Goal: Task Accomplishment & Management: Manage account settings

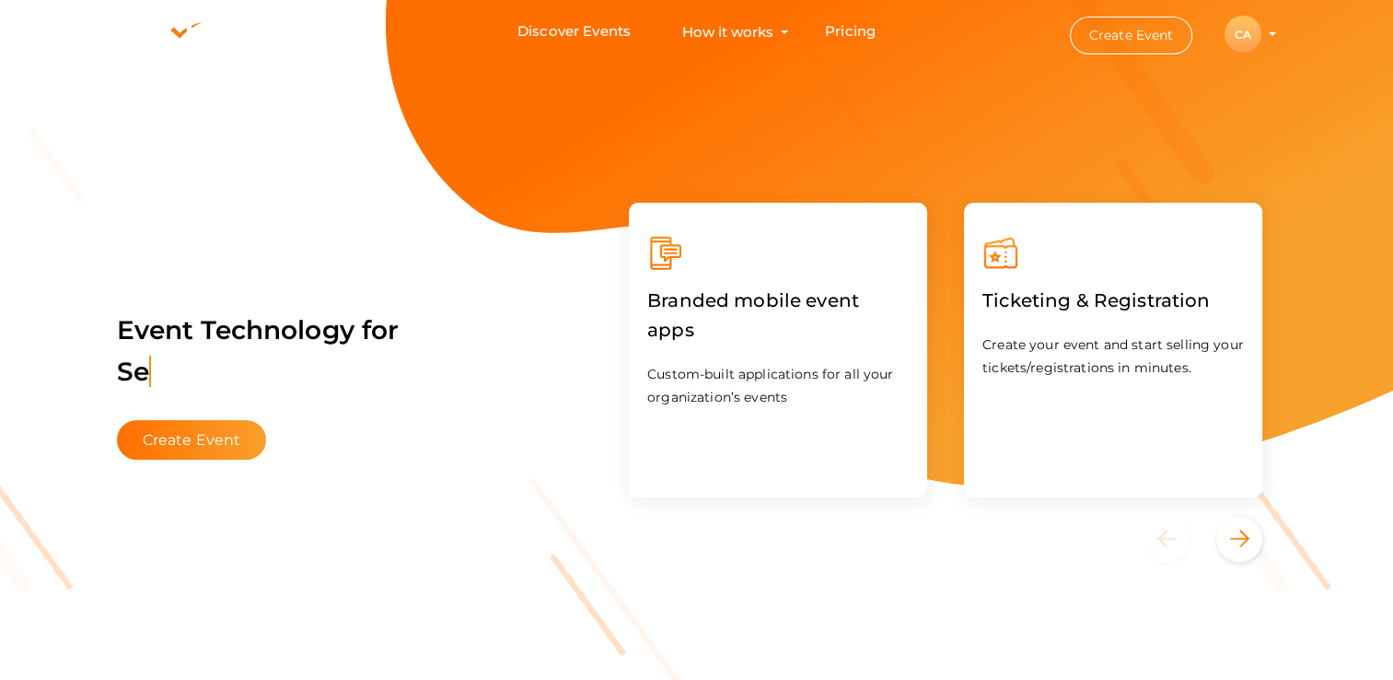
click at [1265, 37] on button "CA CA Chapter Admin [EMAIL_ADDRESS][DOMAIN_NAME] Personal Profile My Events Adm…" at bounding box center [1243, 34] width 48 height 39
click at [1251, 39] on div "CA" at bounding box center [1243, 34] width 37 height 37
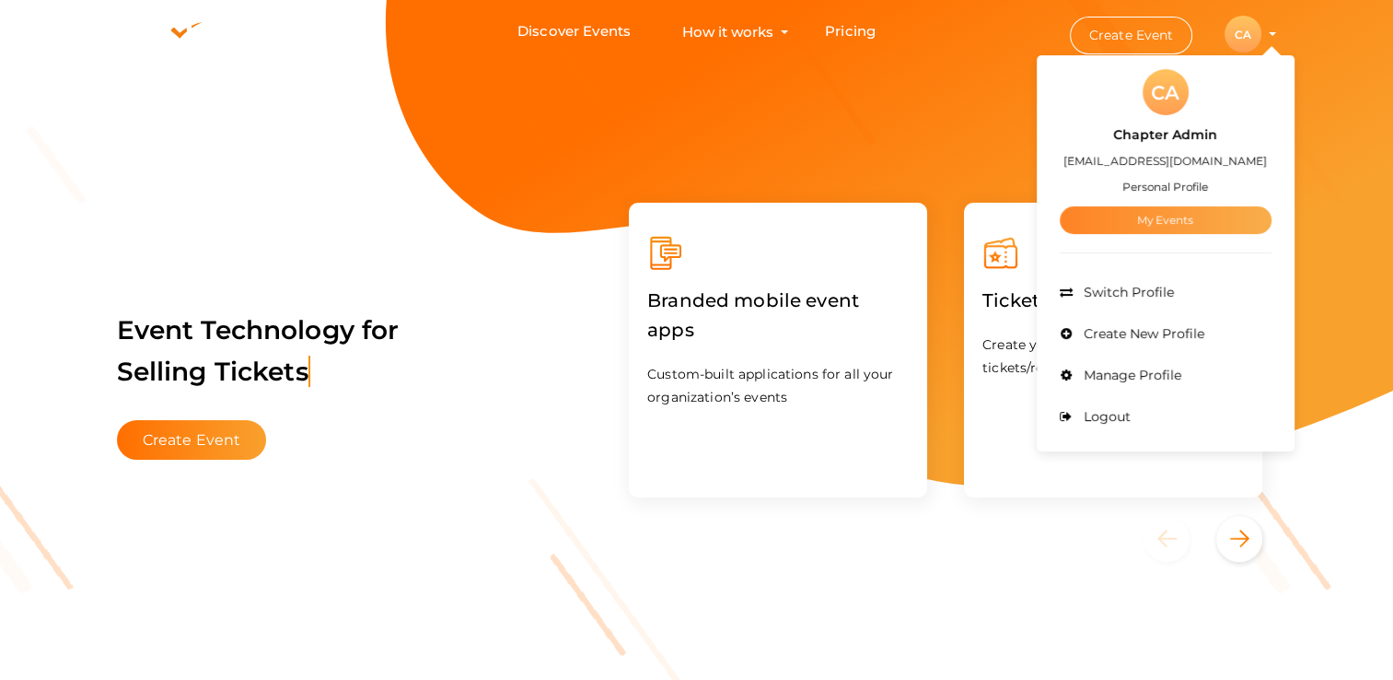
click at [1149, 219] on link "My Events" at bounding box center [1166, 220] width 212 height 28
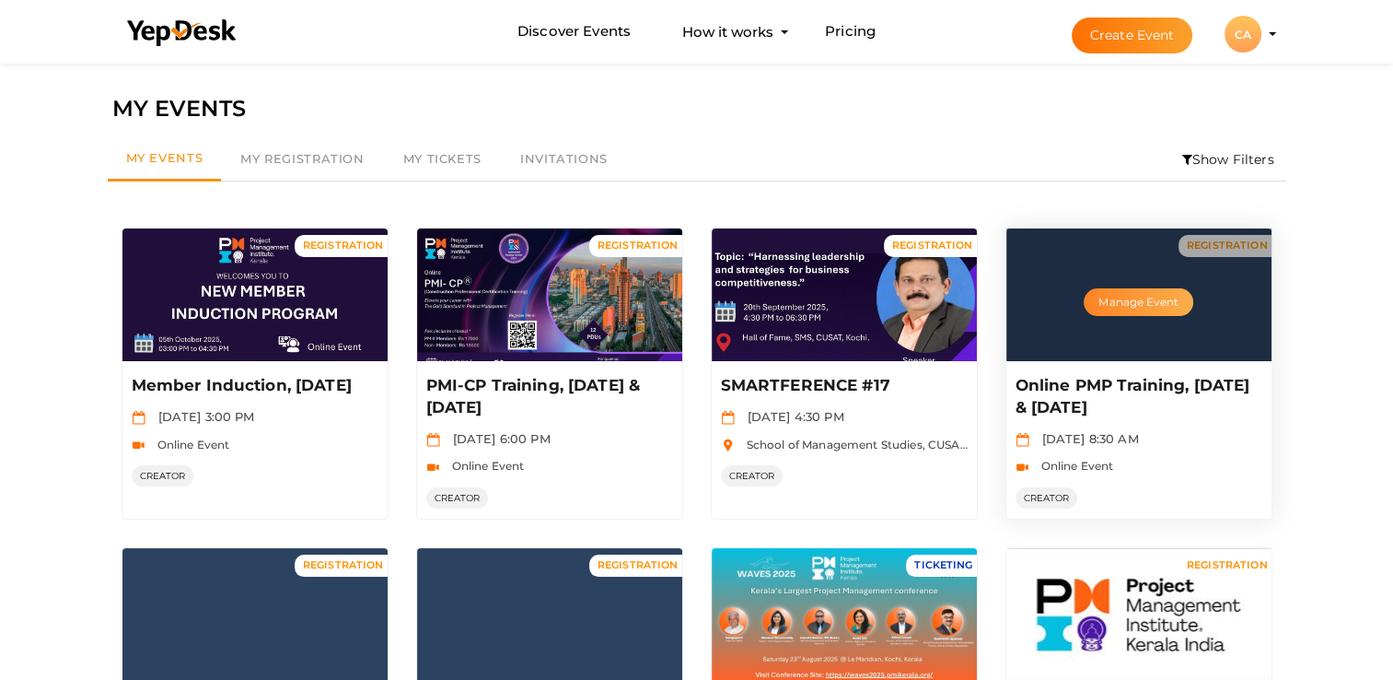
click at [1148, 304] on button "Manage Event" at bounding box center [1138, 302] width 109 height 28
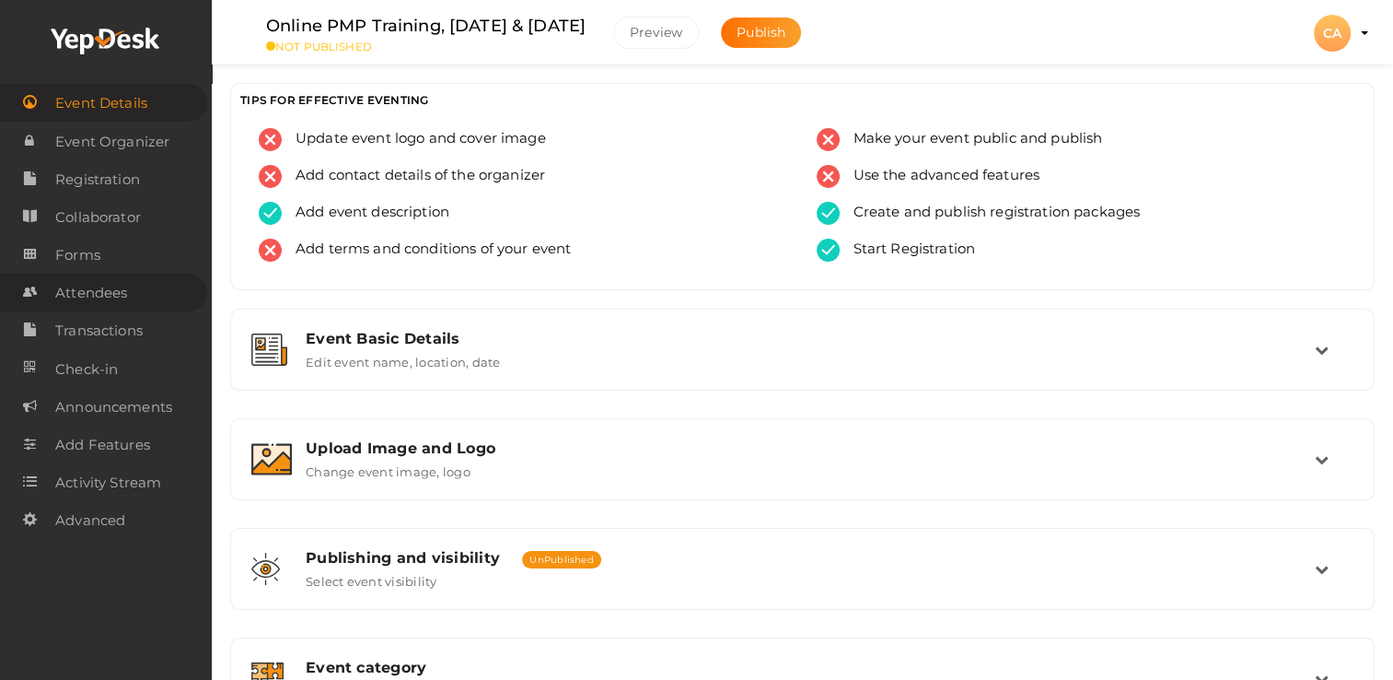
click at [90, 289] on span "Attendees" at bounding box center [91, 292] width 72 height 37
